Goal: Task Accomplishment & Management: Use online tool/utility

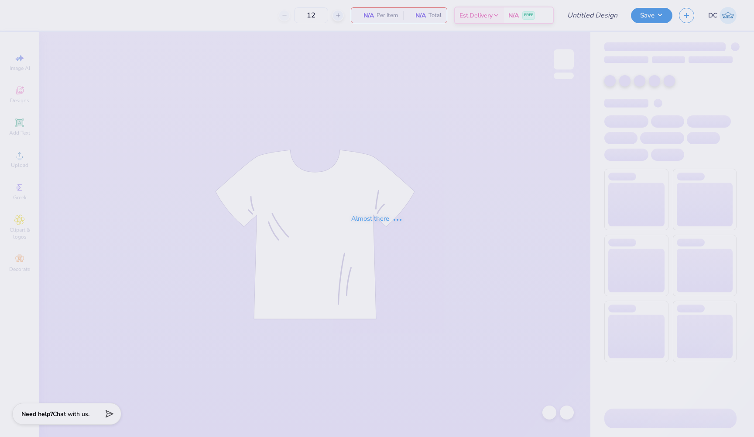
type input "Kapi Baby Tees Rush"
type input "24"
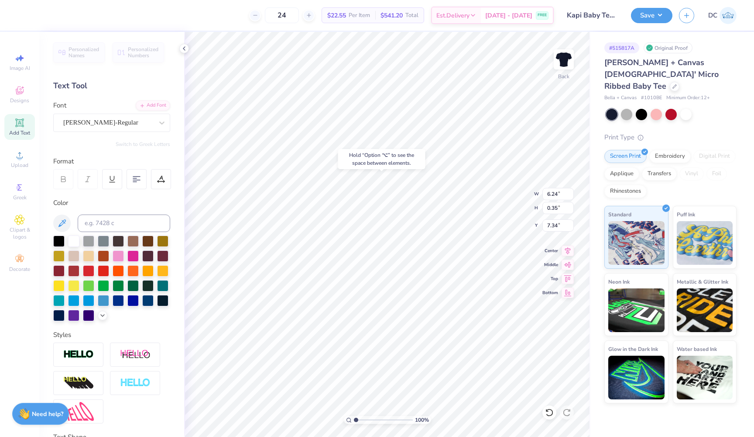
type input "3.00"
type textarea "Fall 2025"
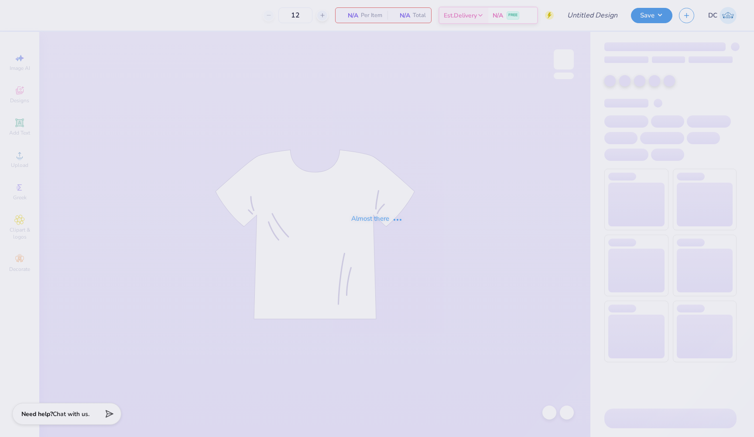
type input "Kapi Fall Rush"
type input "24"
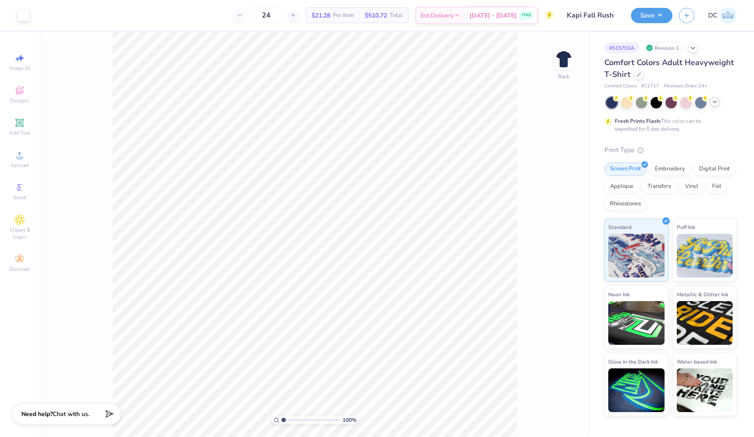
click at [718, 105] on div at bounding box center [715, 102] width 10 height 10
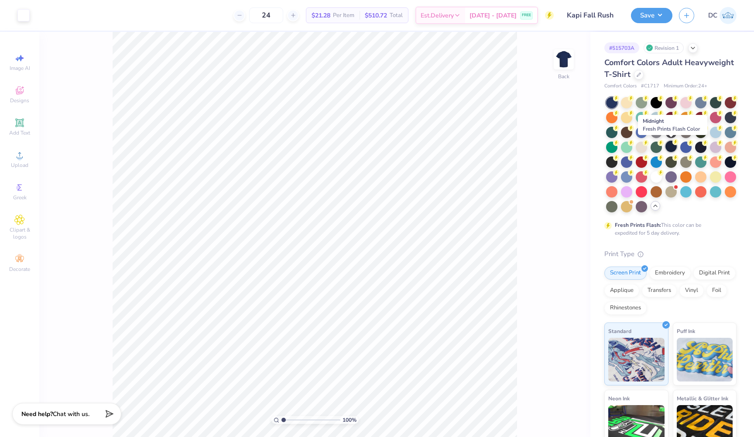
click at [670, 146] on div at bounding box center [671, 146] width 11 height 11
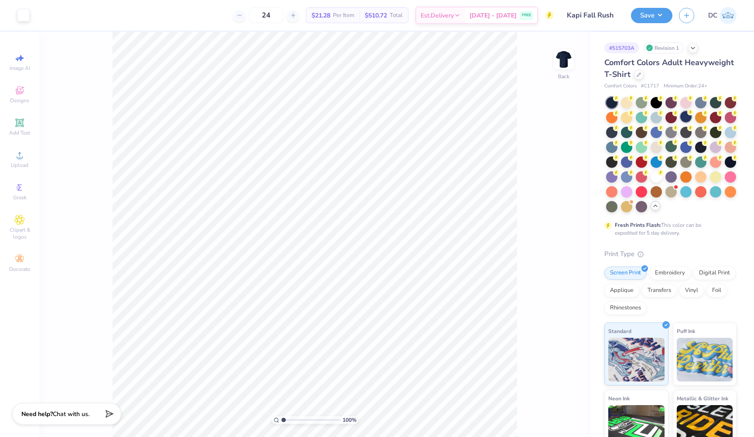
click at [688, 113] on icon at bounding box center [691, 112] width 6 height 6
